Goal: Task Accomplishment & Management: Manage account settings

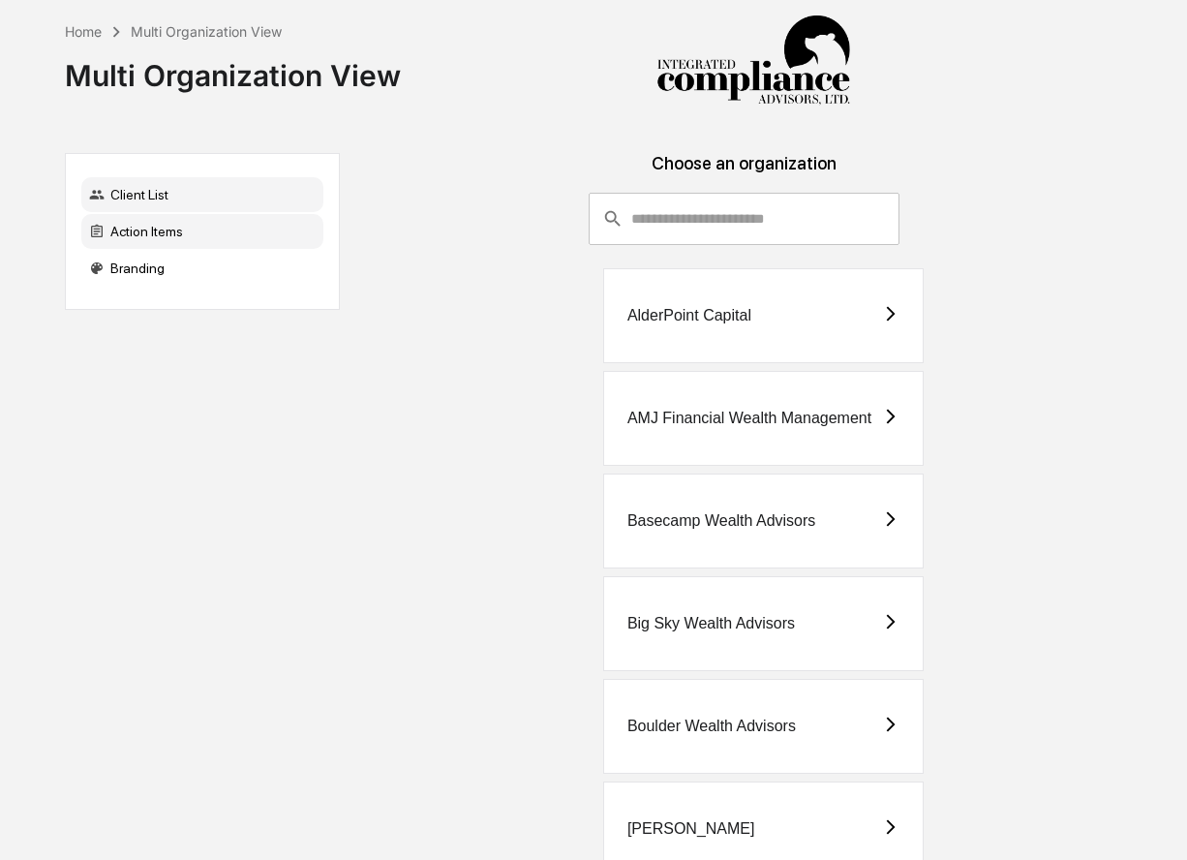
click at [207, 240] on div "Action Items" at bounding box center [202, 231] width 242 height 35
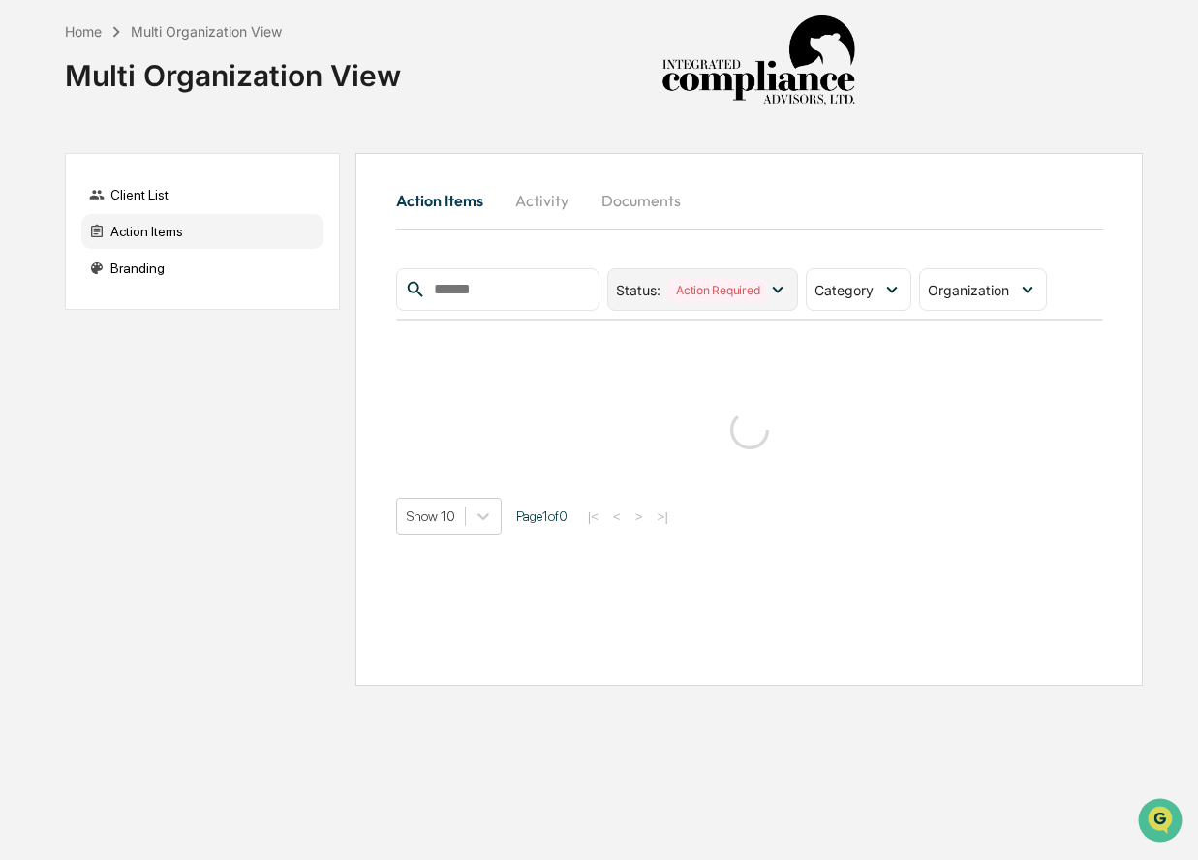
click at [767, 280] on div "Action Required" at bounding box center [717, 290] width 99 height 22
click at [898, 284] on icon at bounding box center [891, 289] width 21 height 21
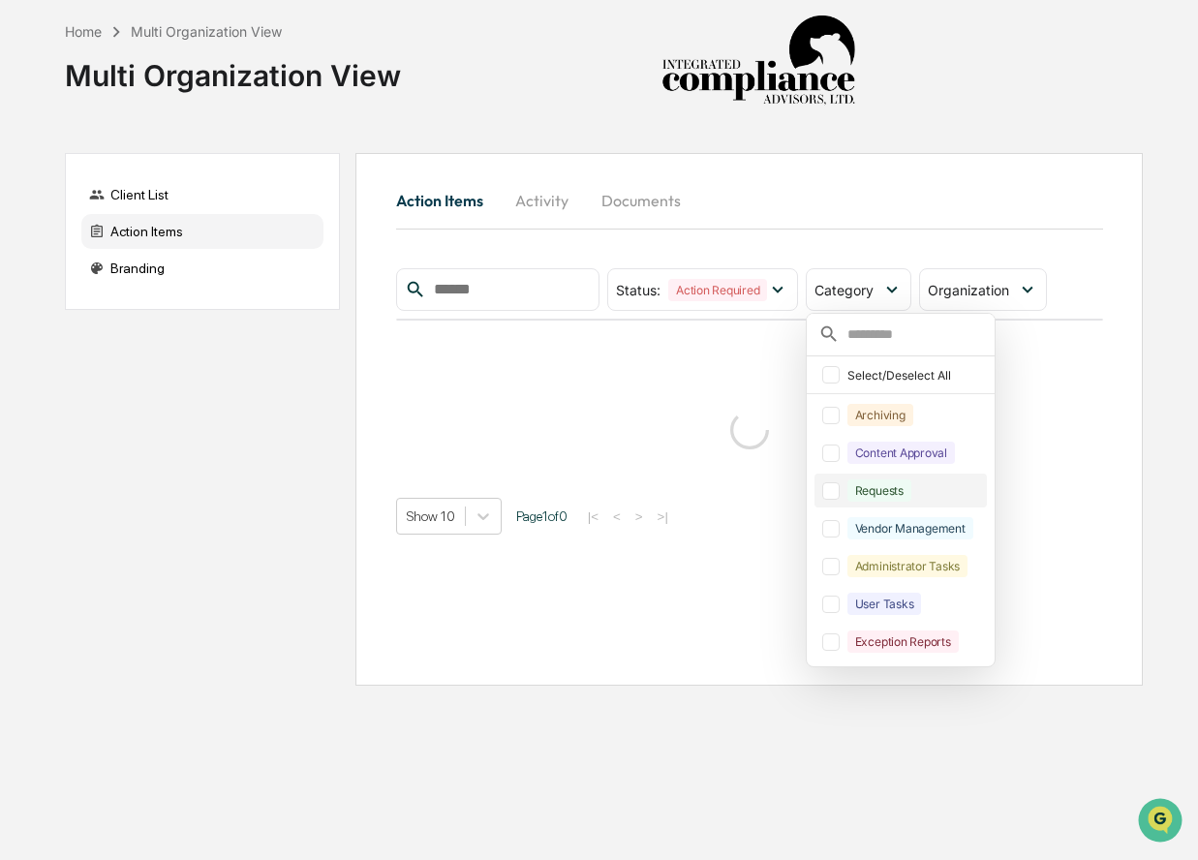
click at [840, 489] on div at bounding box center [830, 490] width 17 height 17
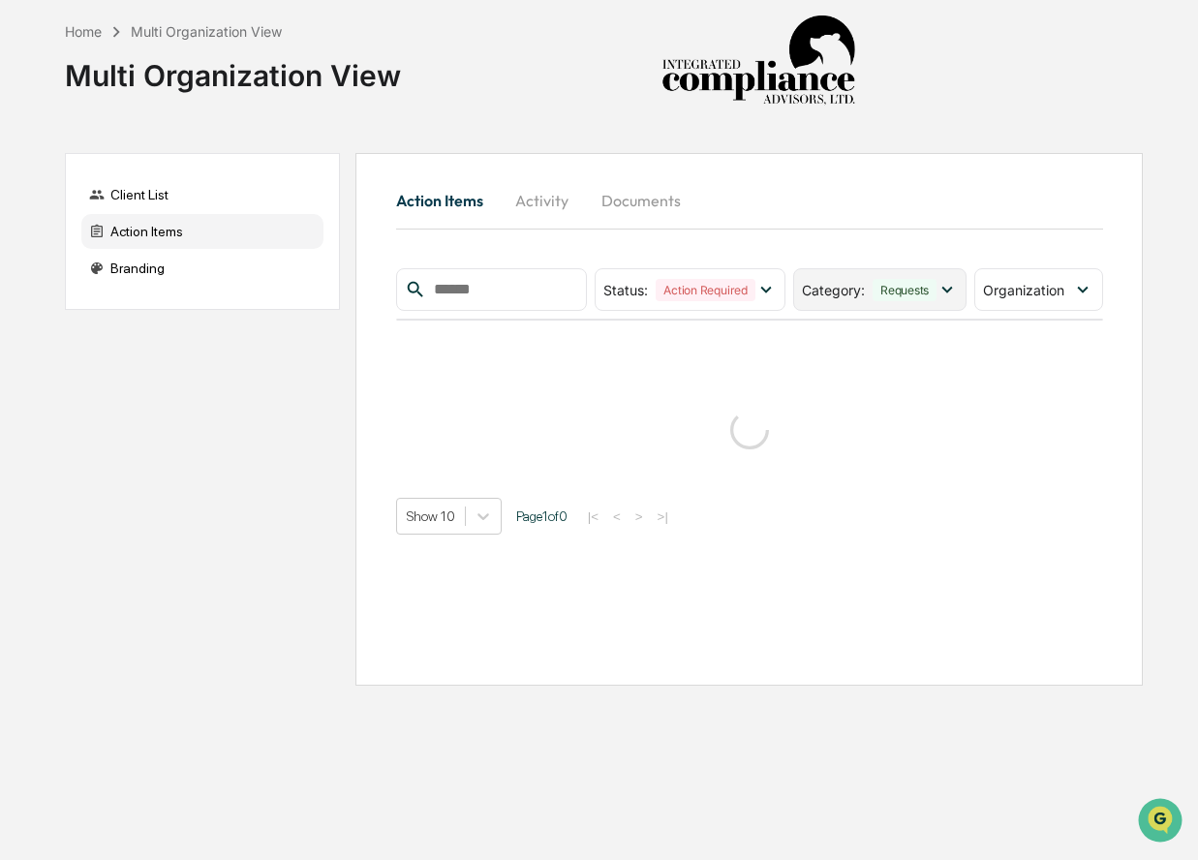
click at [946, 280] on icon at bounding box center [947, 289] width 21 height 21
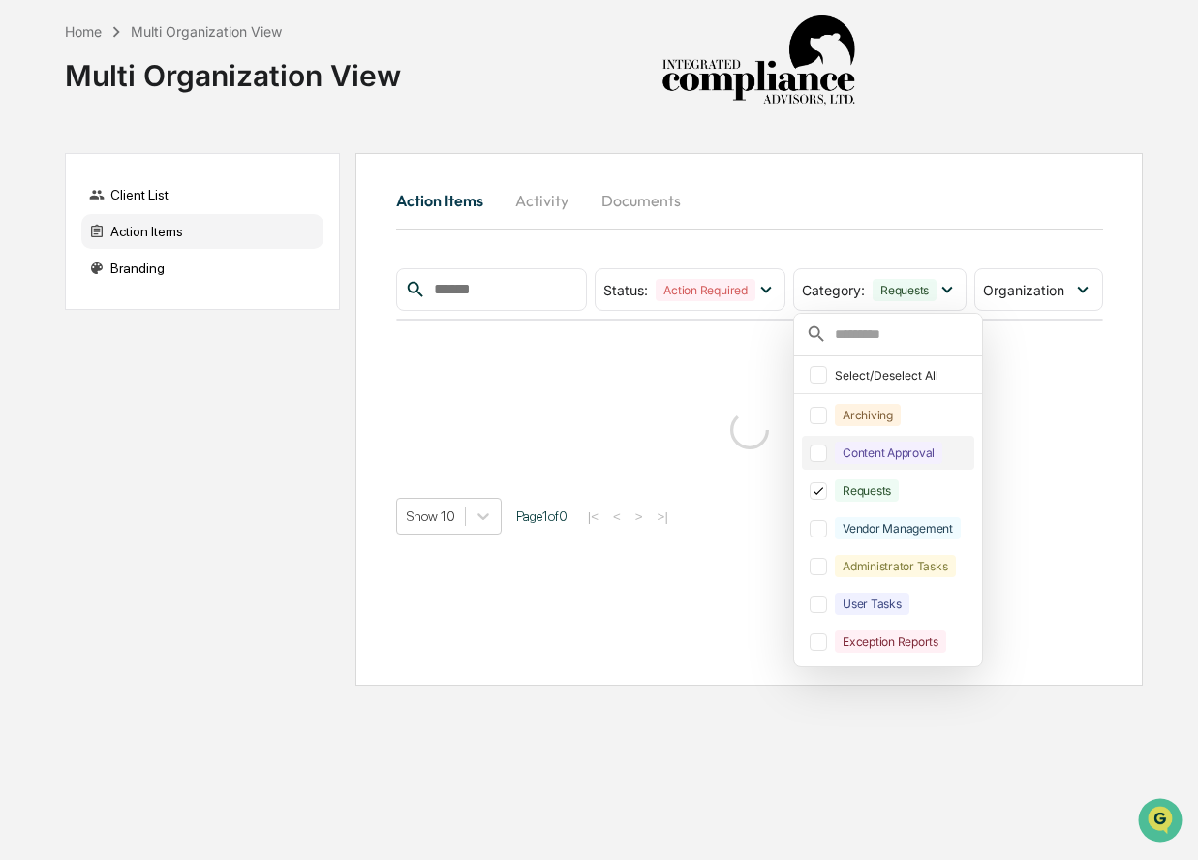
click at [814, 455] on div at bounding box center [818, 453] width 17 height 17
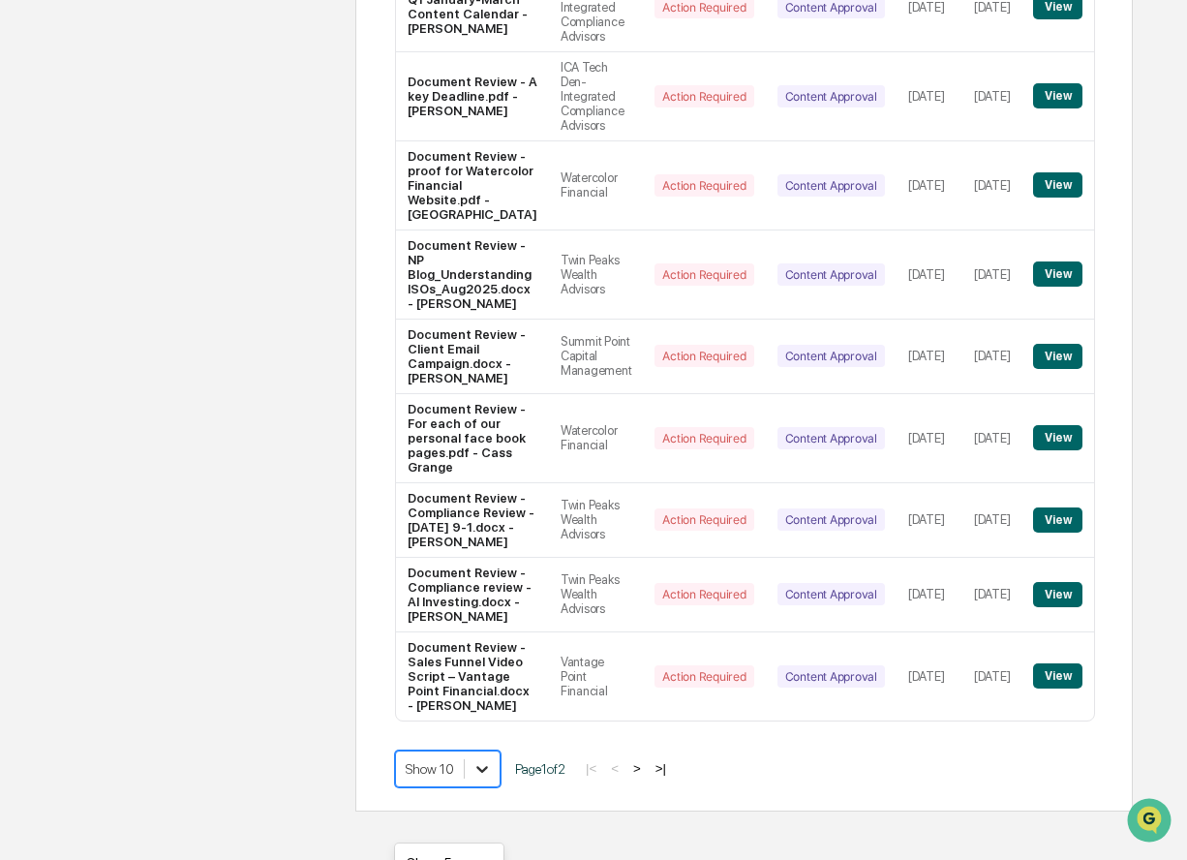
scroll to position [640, 0]
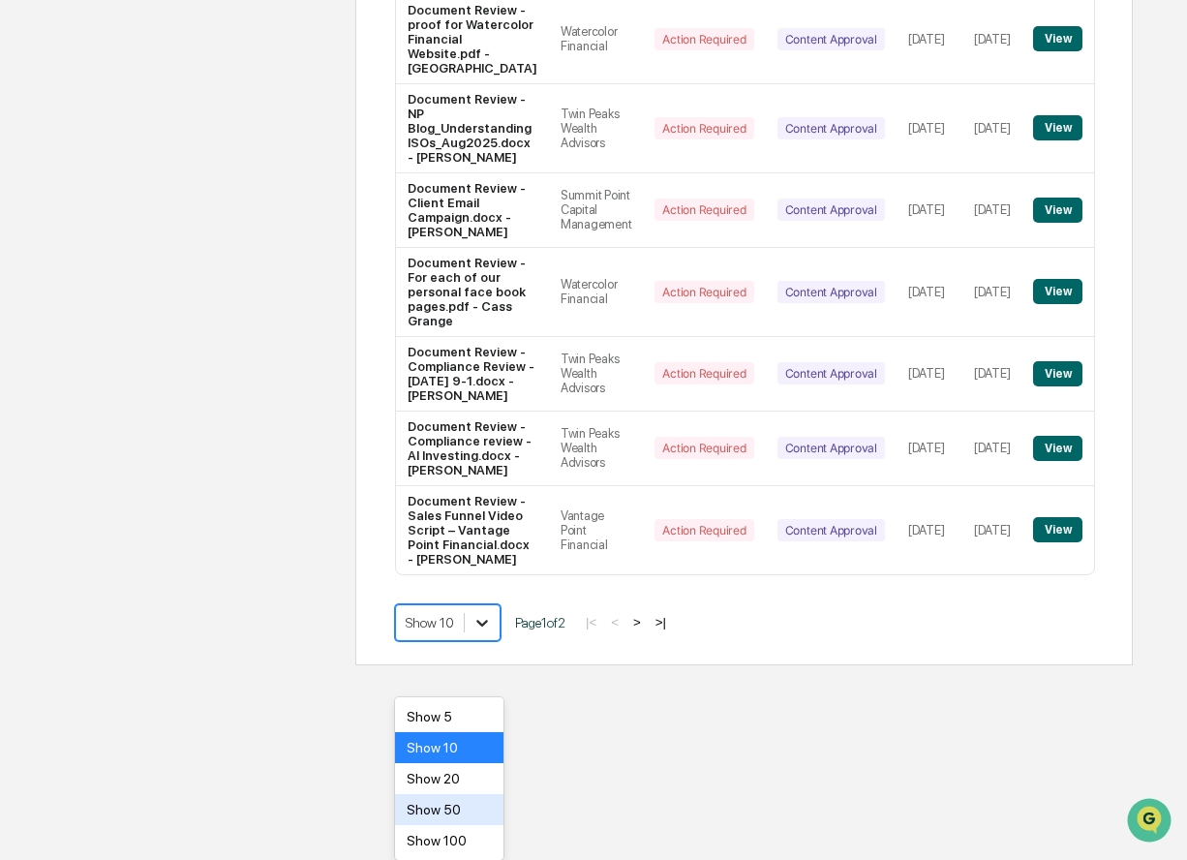
click at [477, 665] on body "Home Multi Organization View Multi Organization View Client List Action Items B…" at bounding box center [593, 15] width 1187 height 1301
click at [472, 814] on div "Show 50" at bounding box center [449, 809] width 109 height 31
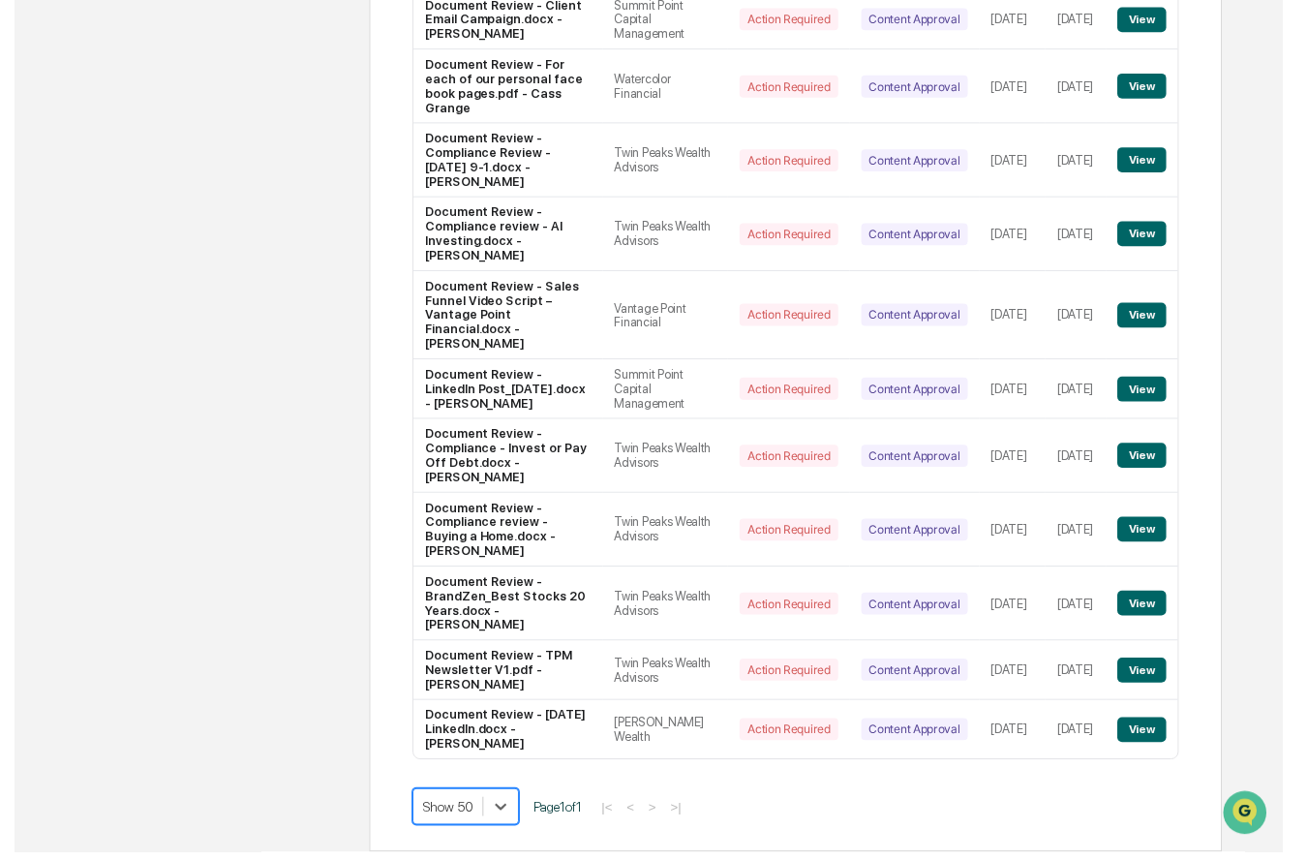
scroll to position [748, 0]
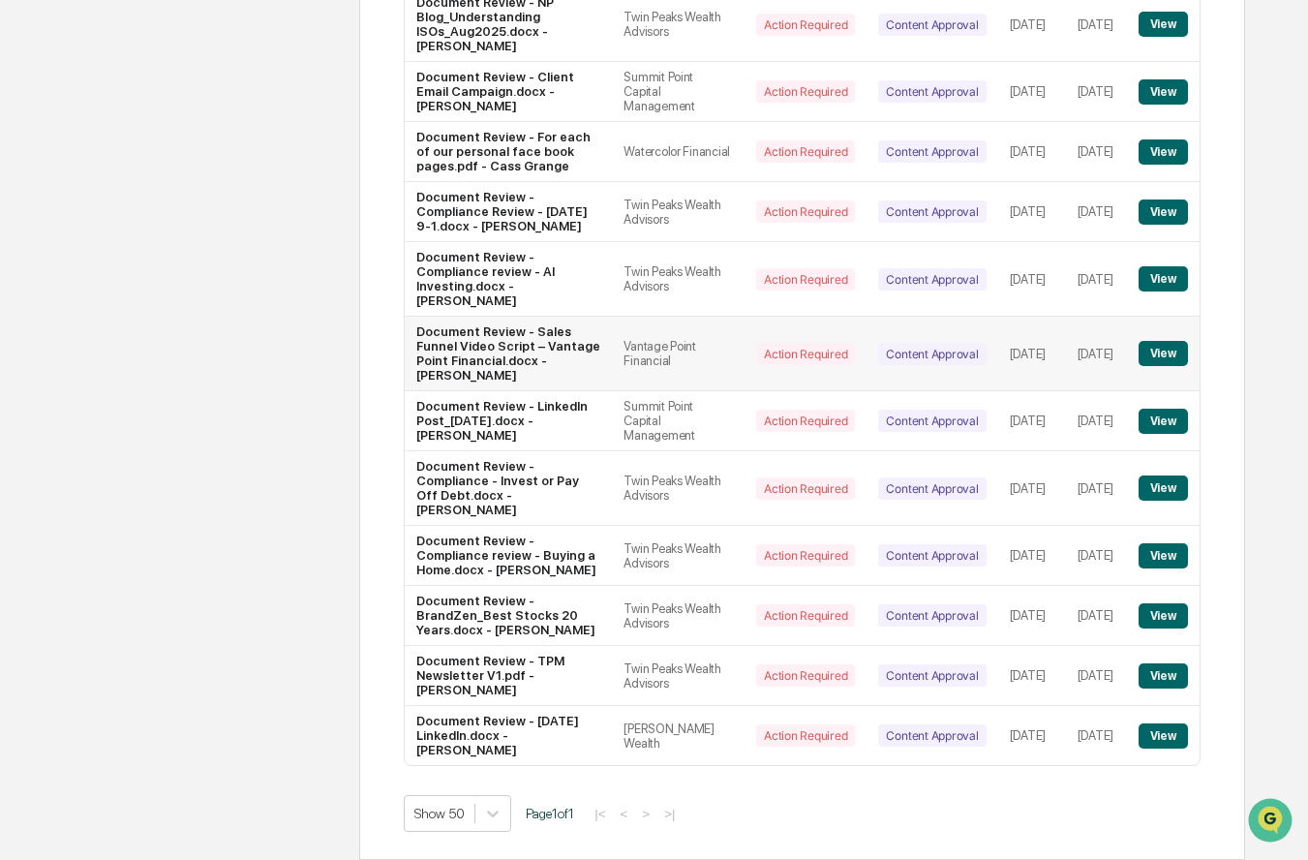
click at [1159, 341] on button "View" at bounding box center [1163, 353] width 49 height 25
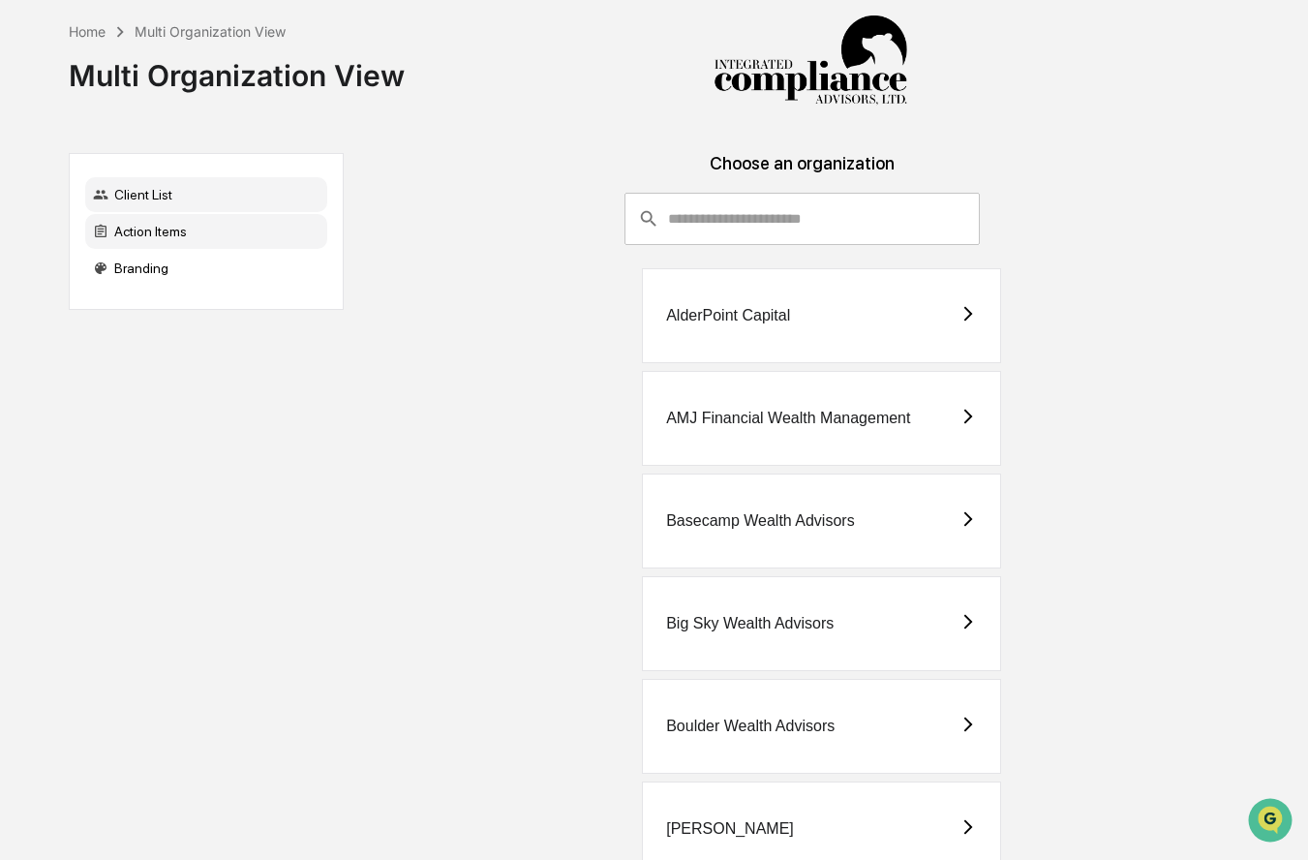
click at [237, 224] on div "Action Items" at bounding box center [206, 231] width 242 height 35
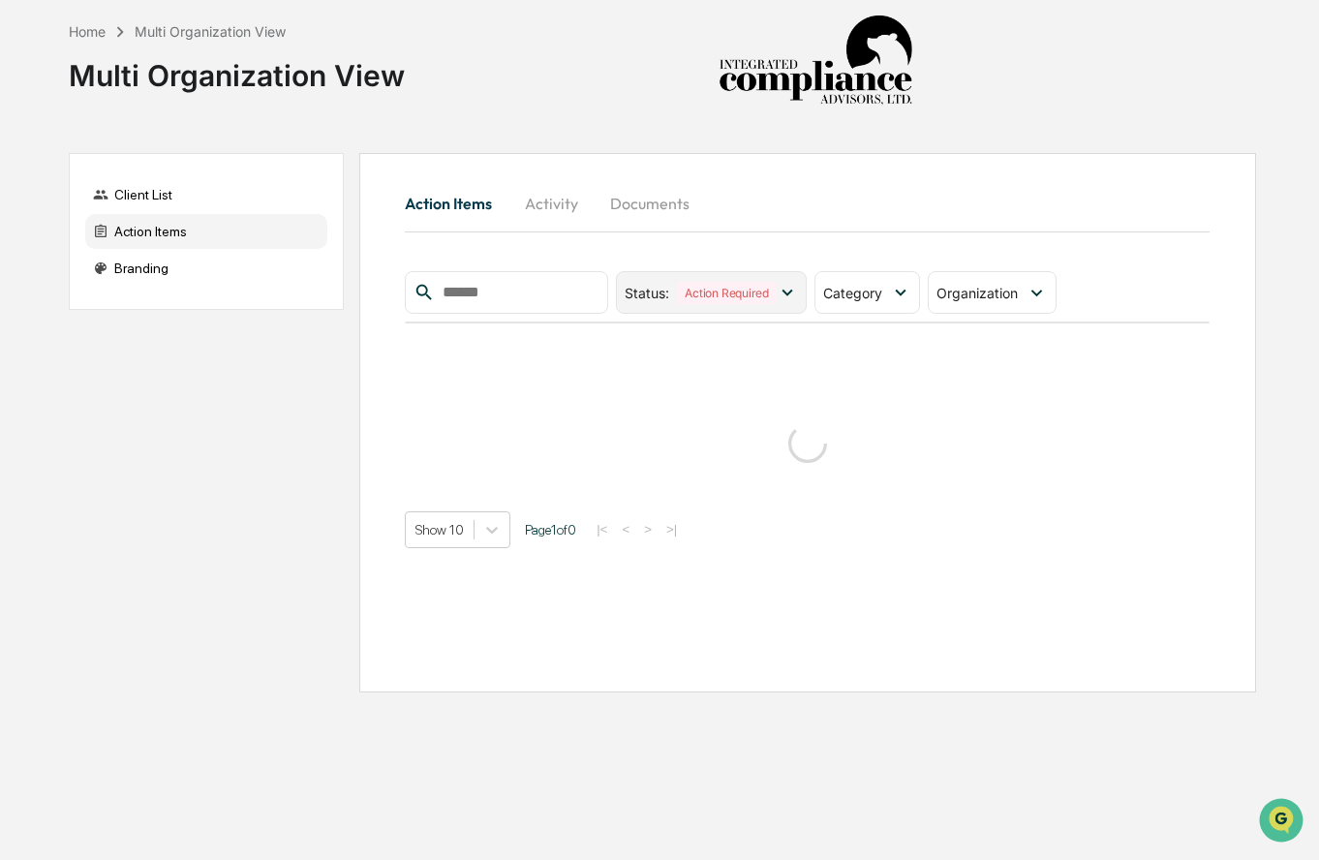
click at [798, 289] on icon at bounding box center [787, 292] width 21 height 21
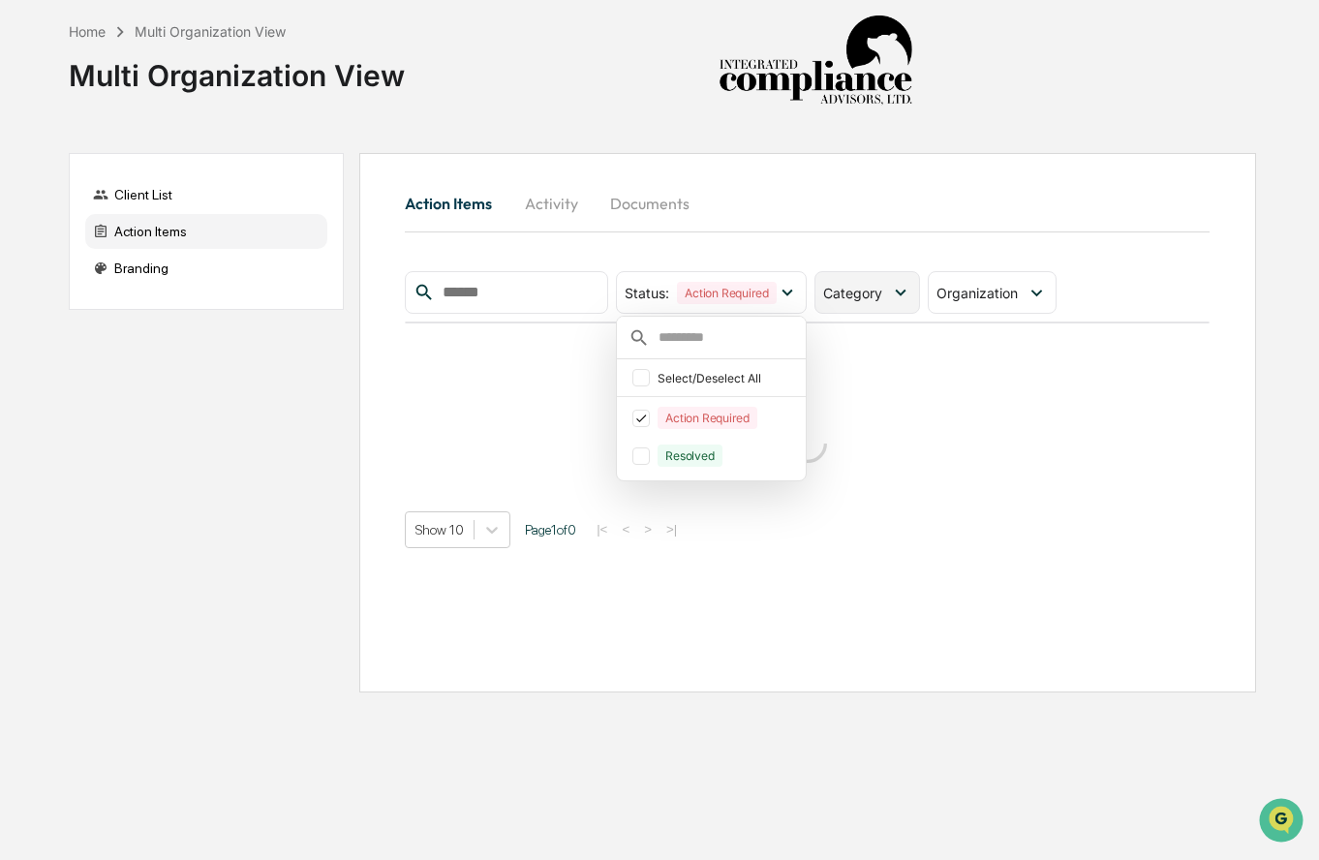
click at [911, 292] on icon at bounding box center [900, 292] width 21 height 21
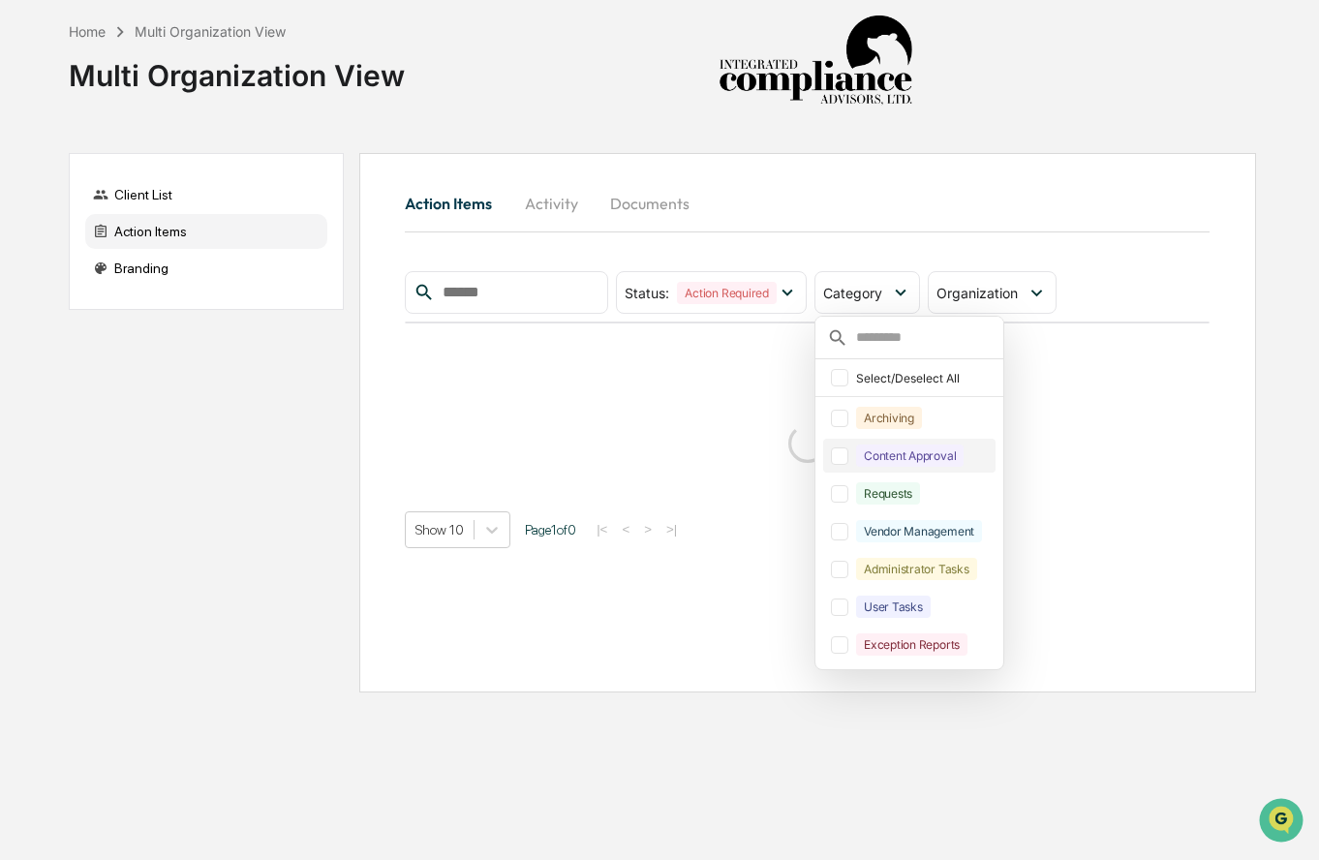
click at [838, 458] on div at bounding box center [839, 455] width 17 height 17
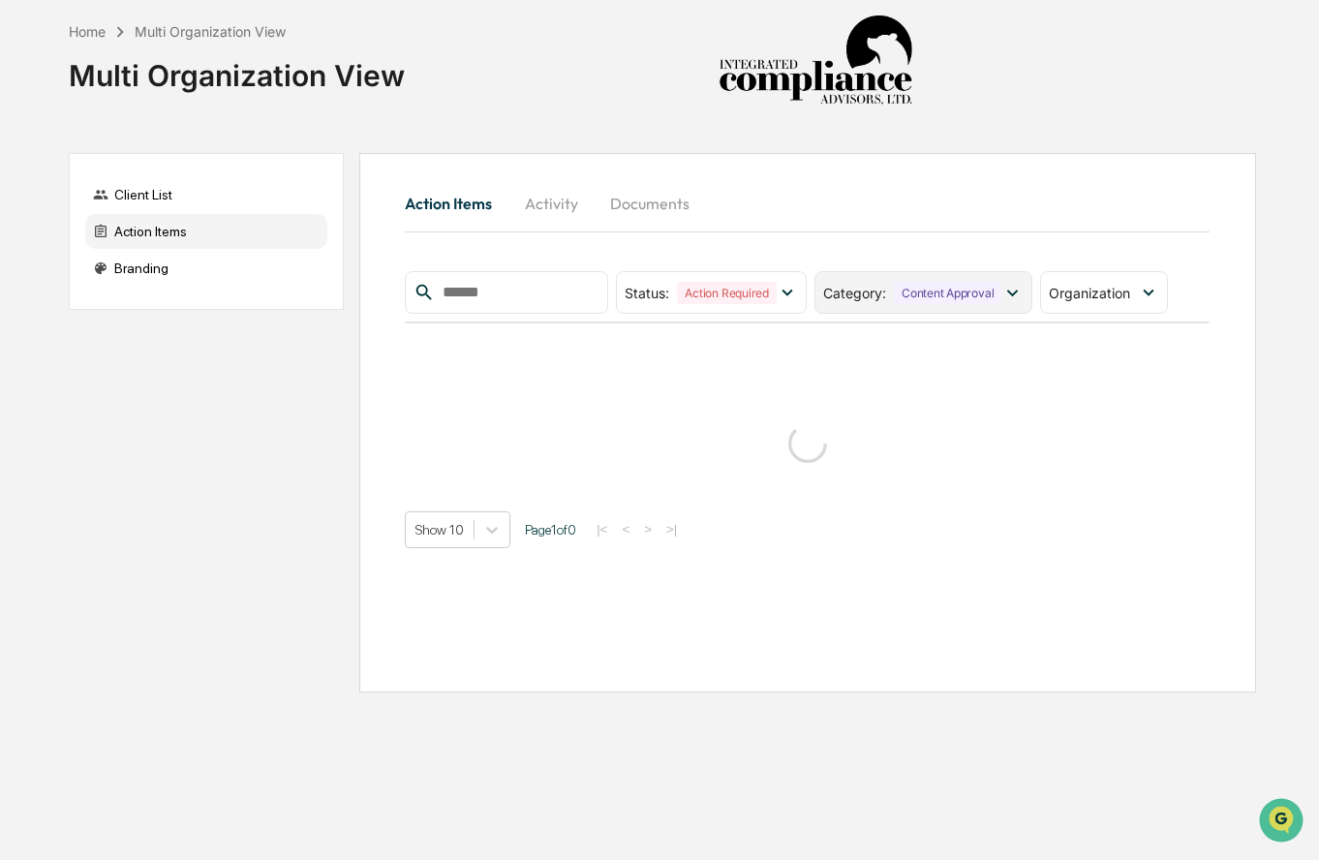
click at [1009, 290] on icon at bounding box center [1011, 292] width 21 height 21
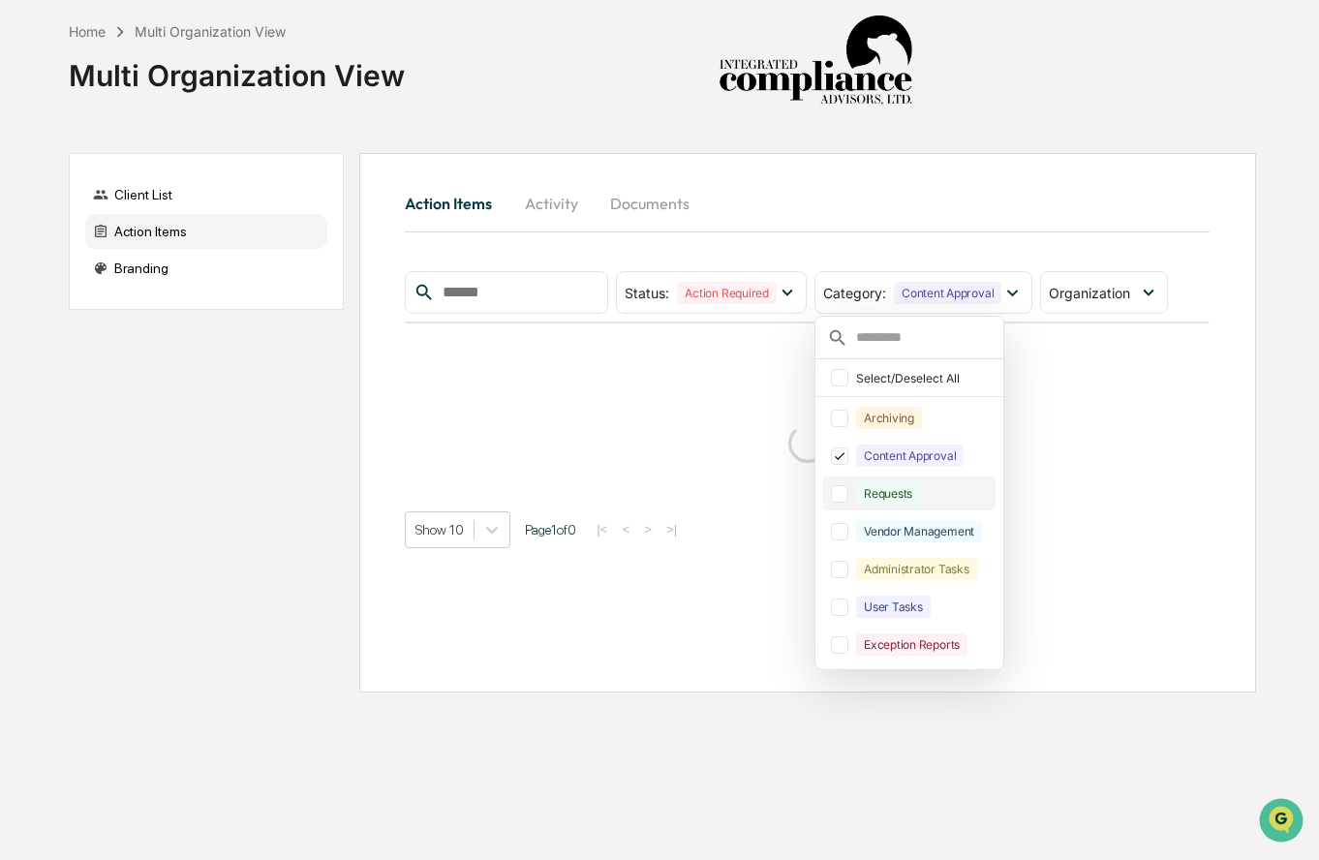
click at [848, 494] on div at bounding box center [839, 493] width 17 height 17
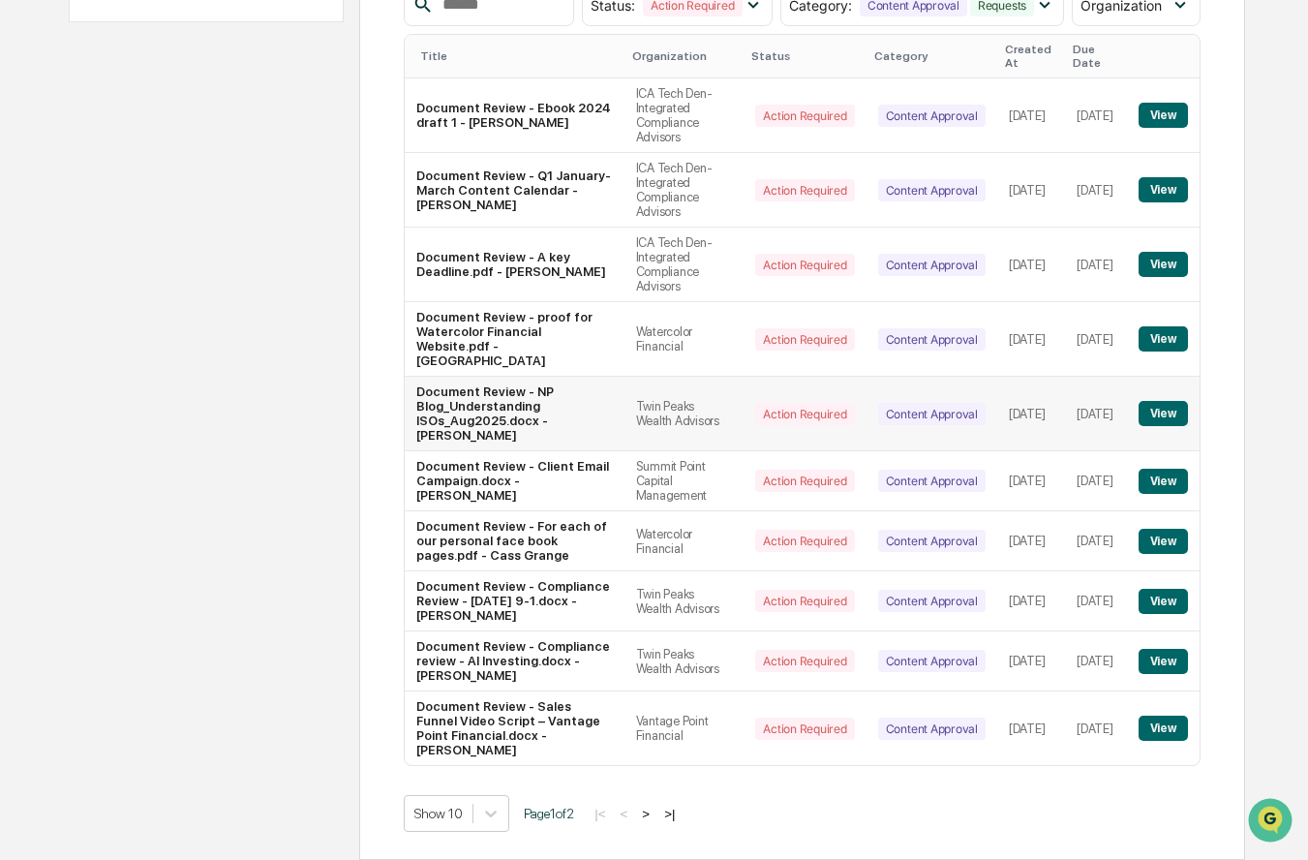
scroll to position [348, 0]
click at [1148, 469] on button "View" at bounding box center [1163, 481] width 49 height 25
